Goal: Book appointment/travel/reservation

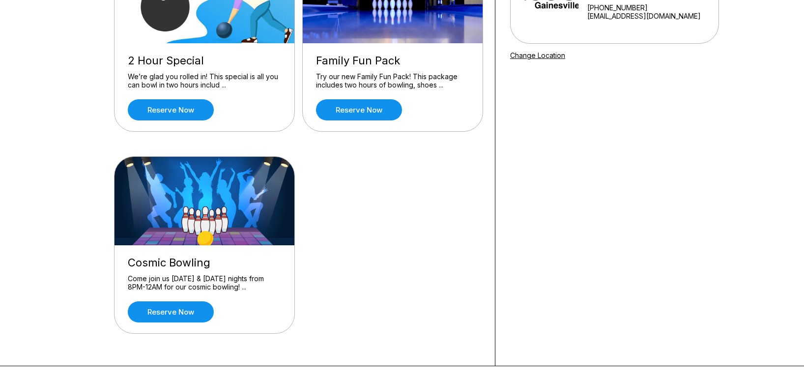
scroll to position [155, 0]
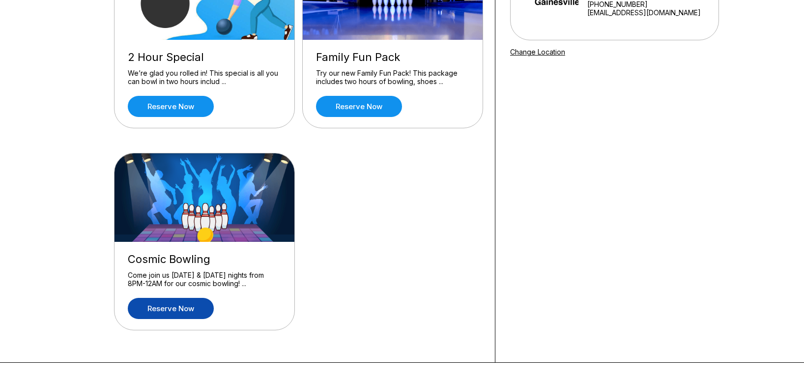
click at [196, 313] on link "Reserve now" at bounding box center [171, 308] width 86 height 21
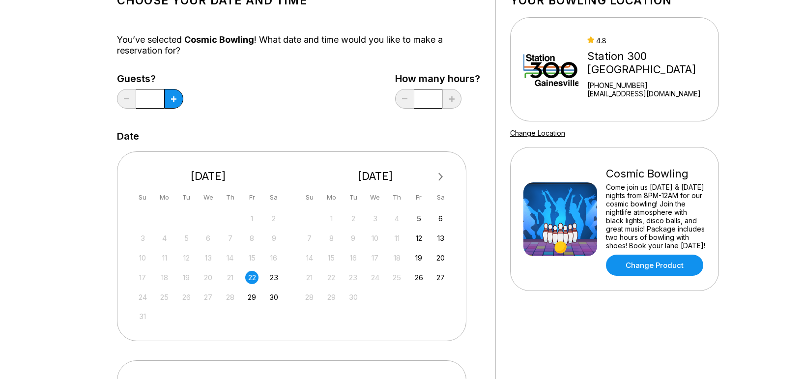
scroll to position [0, 0]
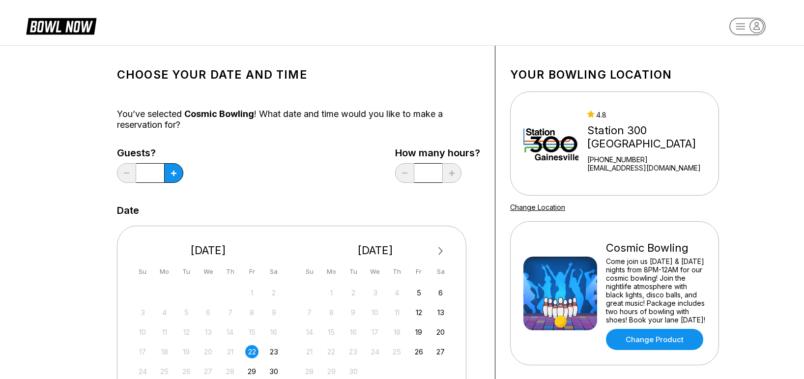
click at [72, 20] on icon at bounding box center [61, 25] width 70 height 19
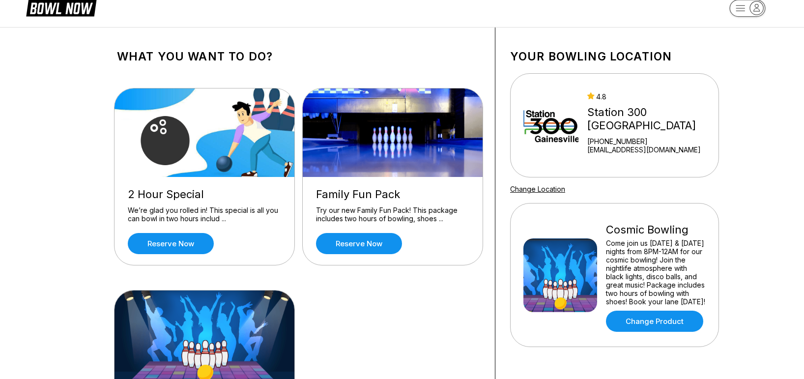
scroll to position [94, 0]
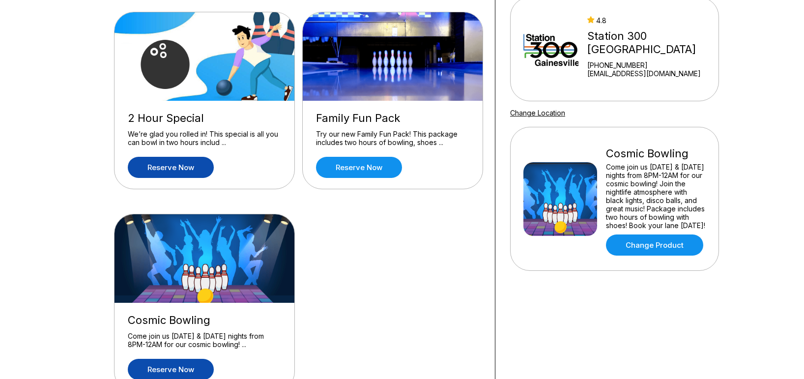
click at [190, 172] on link "Reserve now" at bounding box center [171, 167] width 86 height 21
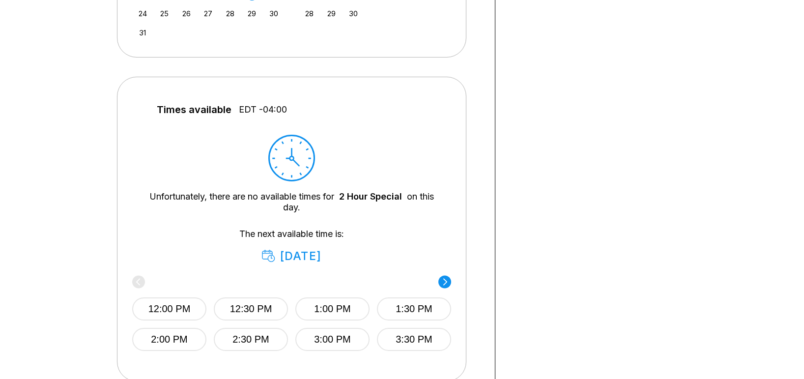
scroll to position [358, 0]
drag, startPoint x: 263, startPoint y: 195, endPoint x: 355, endPoint y: 198, distance: 92.0
click at [355, 198] on div "Unfortunately, there are no available times for 2 Hour Special on this day." at bounding box center [291, 202] width 289 height 22
click at [231, 191] on div "Unfortunately, there are no available times for 2 Hour Special on this day." at bounding box center [291, 202] width 289 height 22
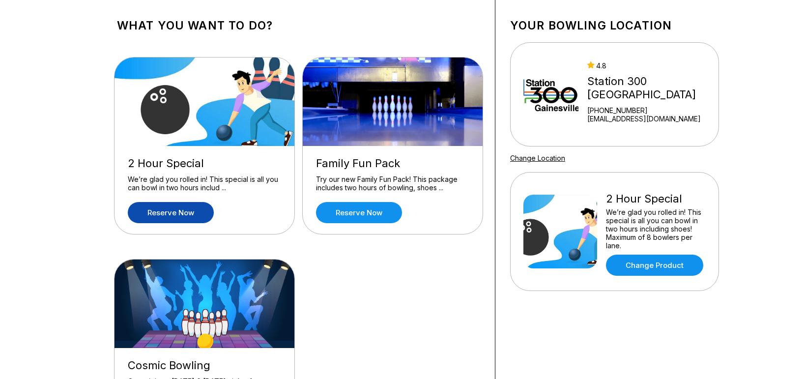
scroll to position [0, 0]
